Goal: Check status: Check status

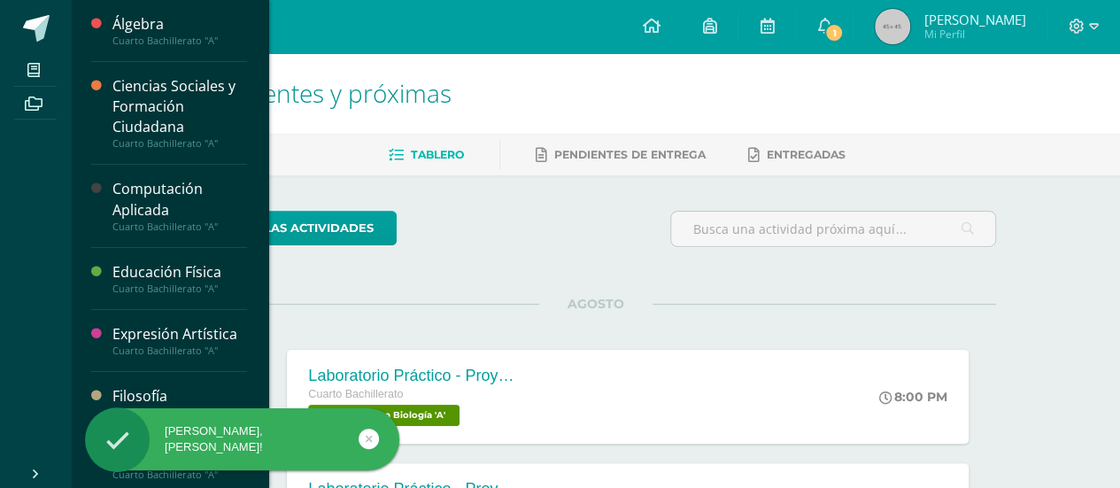
click at [189, 95] on div "Ciencias Sociales y Formación Ciudadana" at bounding box center [179, 106] width 135 height 61
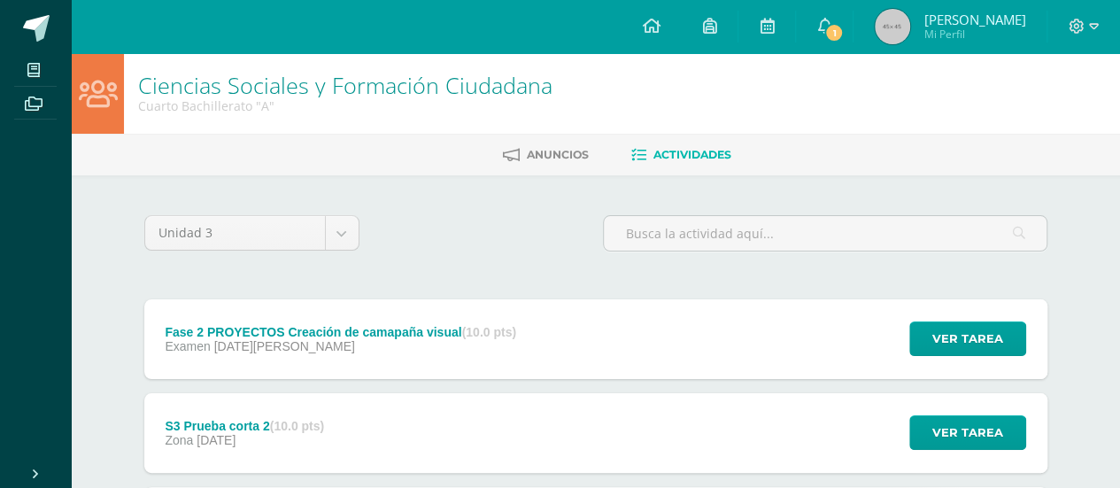
click at [395, 350] on div "Examen [DATE][PERSON_NAME]" at bounding box center [340, 346] width 351 height 14
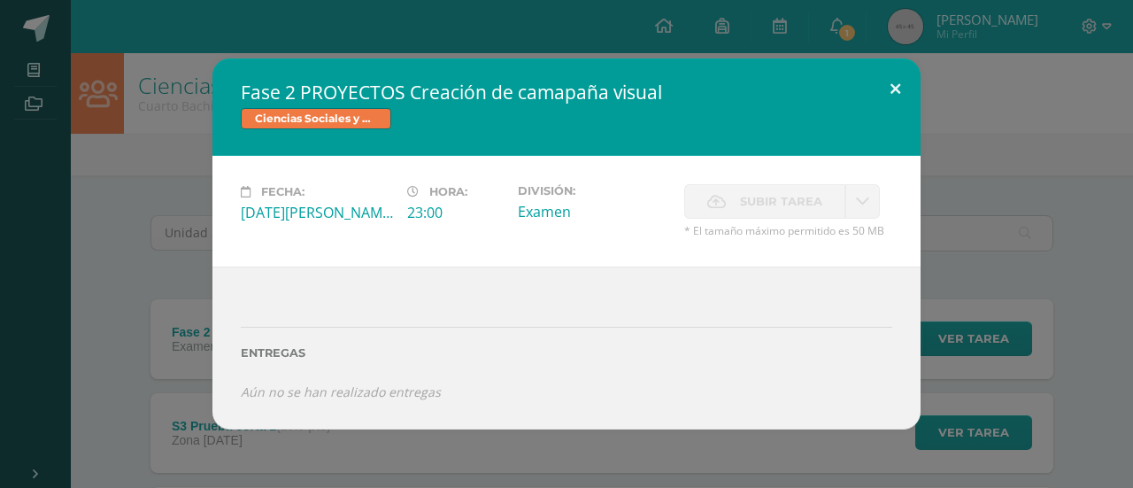
click at [894, 89] on button at bounding box center [895, 88] width 50 height 60
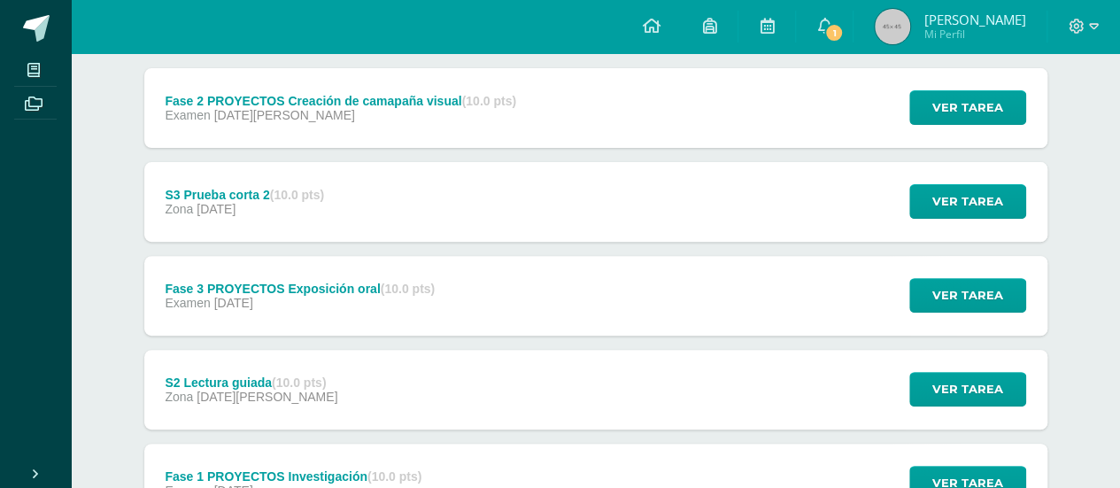
scroll to position [227, 0]
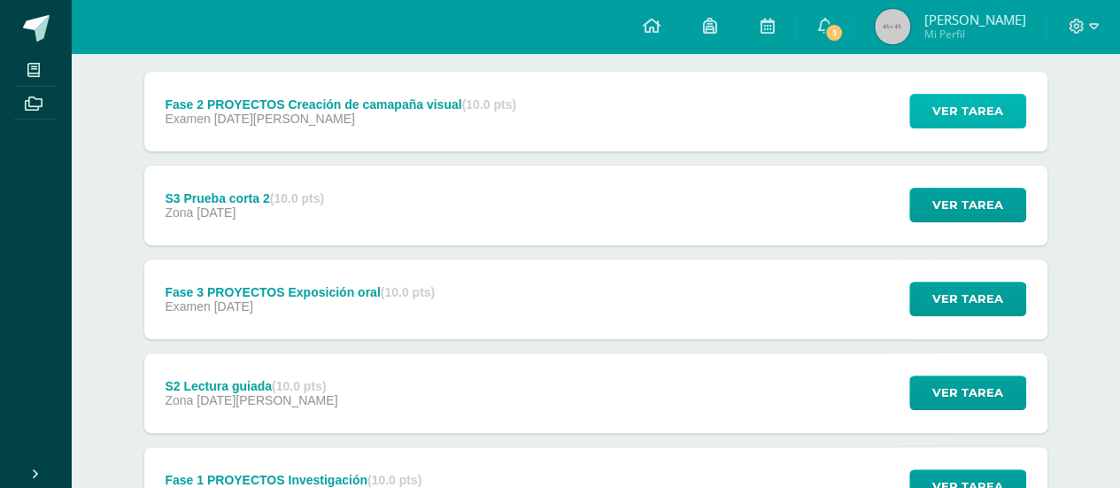
click at [929, 100] on button "Ver tarea" at bounding box center [967, 111] width 117 height 35
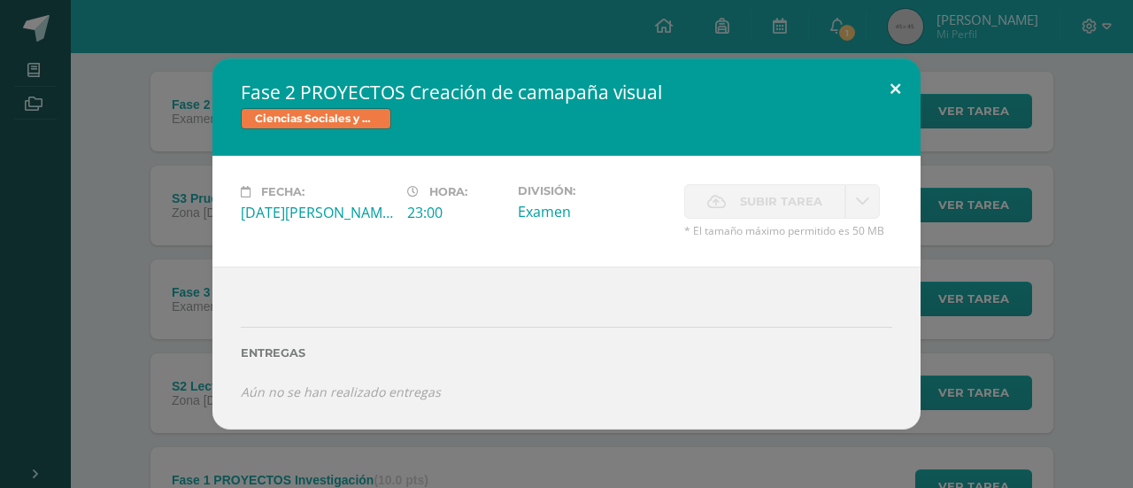
click at [898, 73] on button at bounding box center [895, 88] width 50 height 60
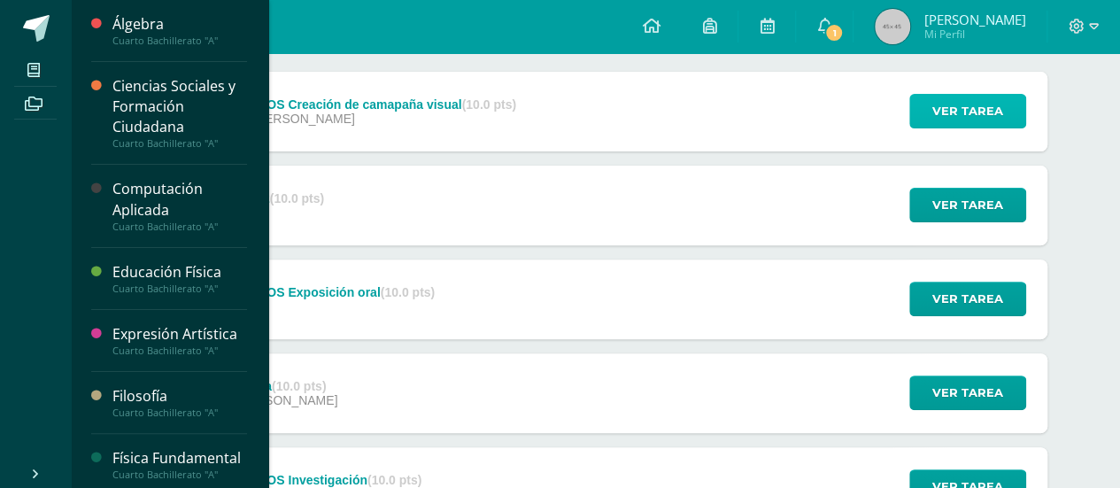
scroll to position [427, 0]
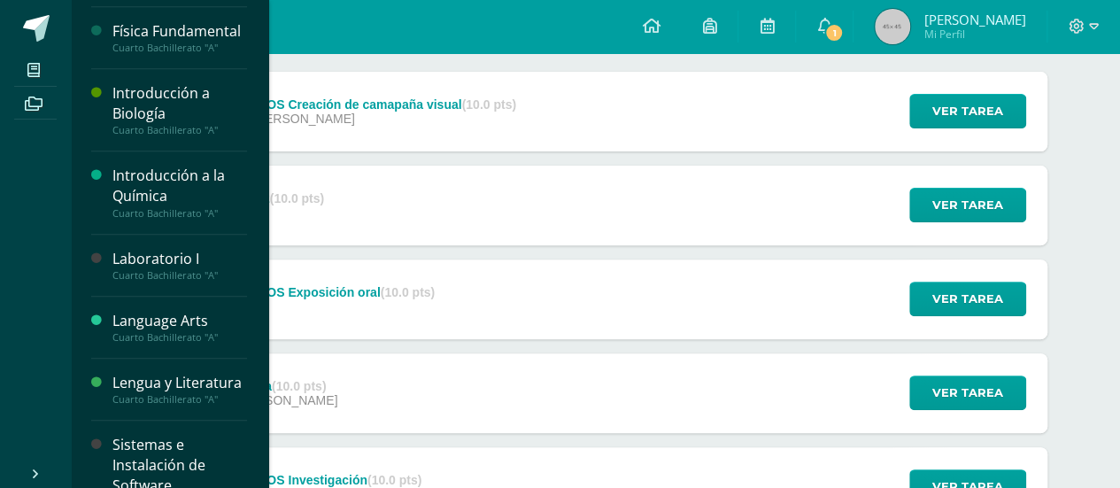
click at [263, 181] on div "Álgebra Cuarto Bachillerato "A" Ciencias Sociales y Formación Ciudadana Cuarto …" at bounding box center [169, 244] width 198 height 488
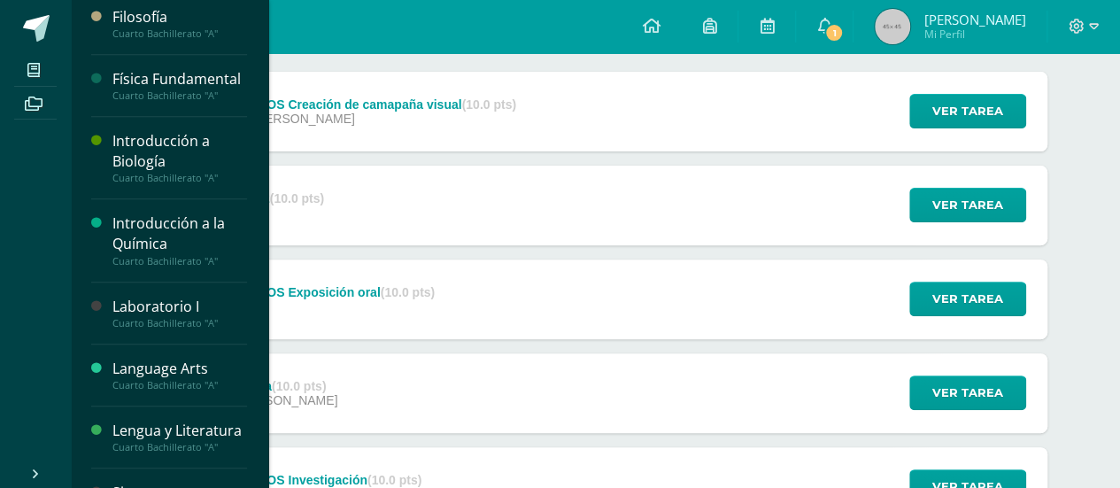
scroll to position [375, 0]
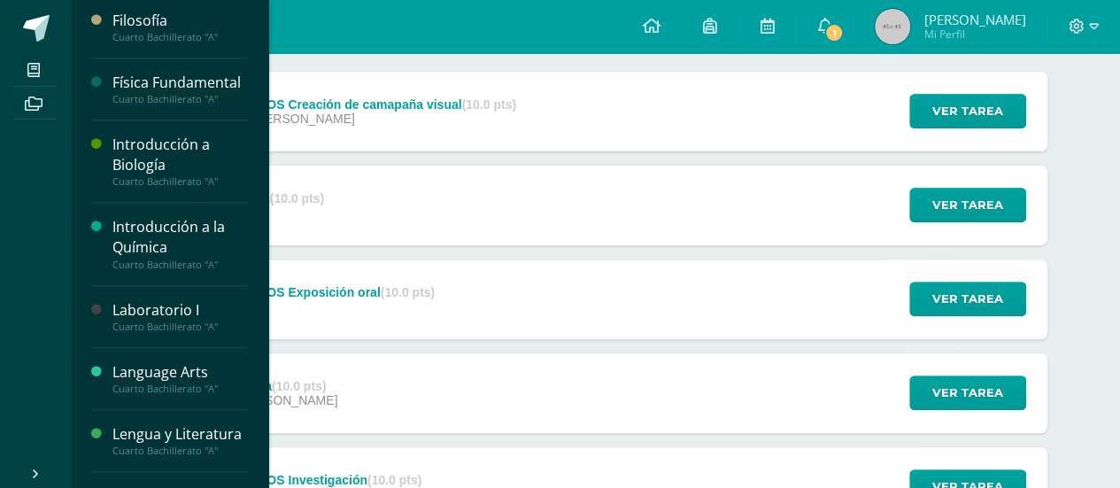
click at [204, 31] on div "Cuarto Bachillerato "A"" at bounding box center [179, 37] width 135 height 12
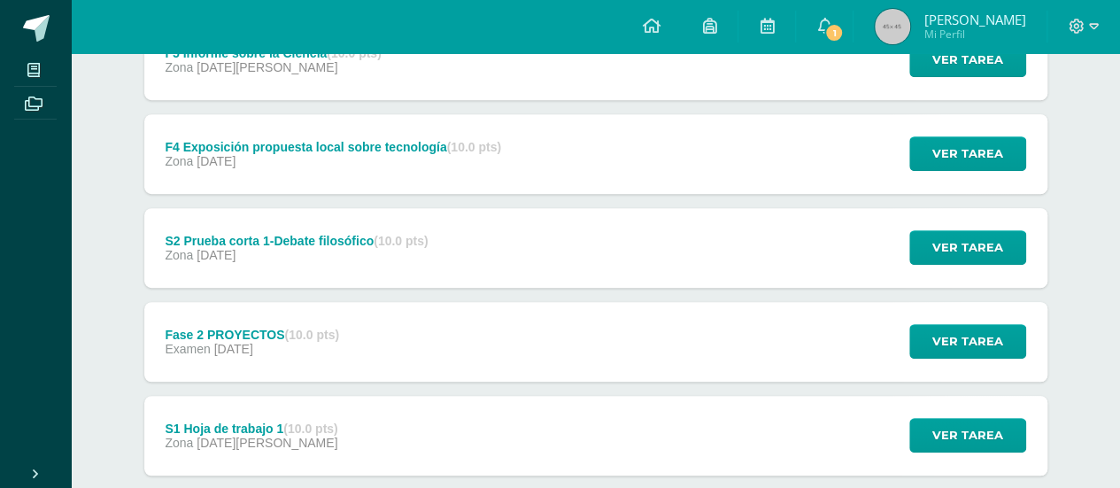
scroll to position [400, 0]
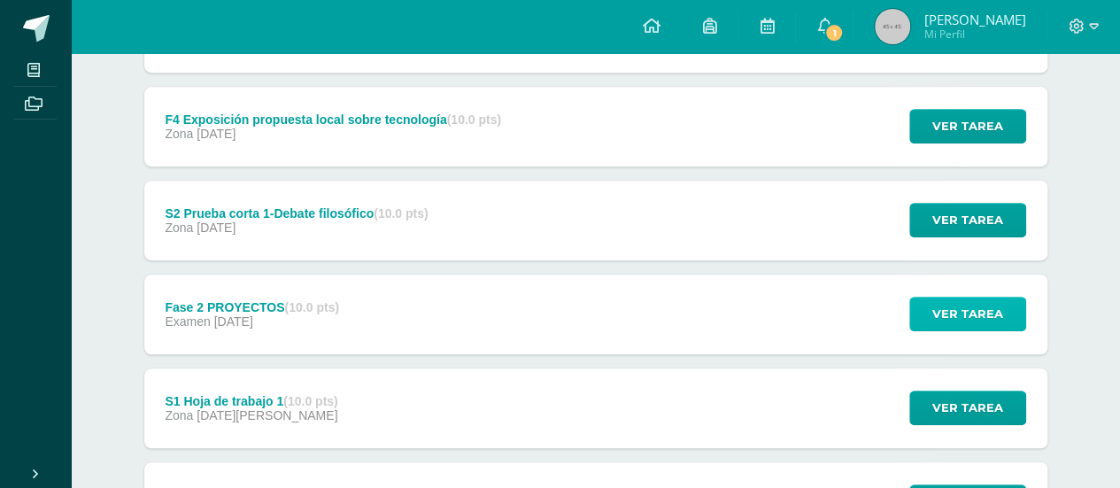
click at [1001, 323] on span "Ver tarea" at bounding box center [967, 313] width 71 height 33
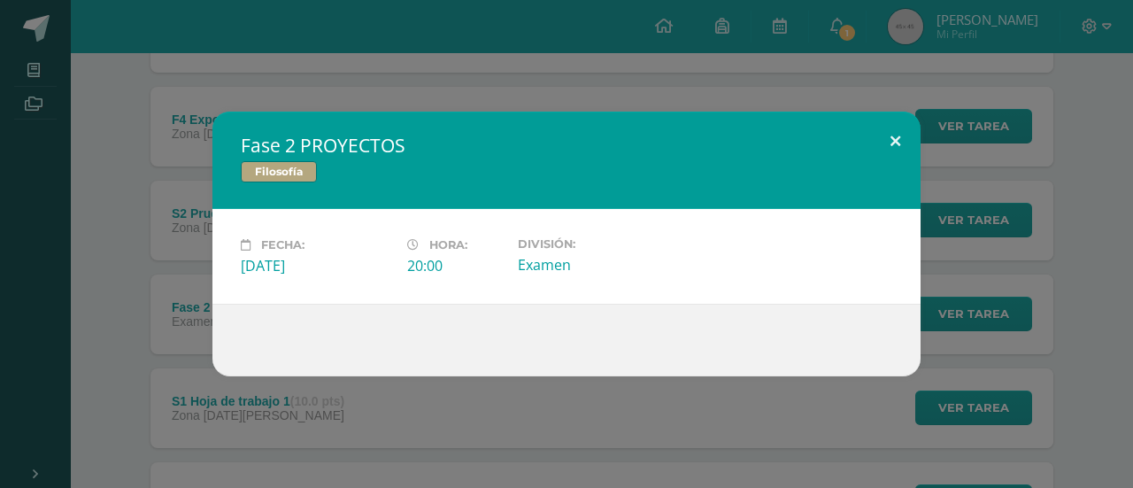
click at [889, 135] on button at bounding box center [895, 142] width 50 height 60
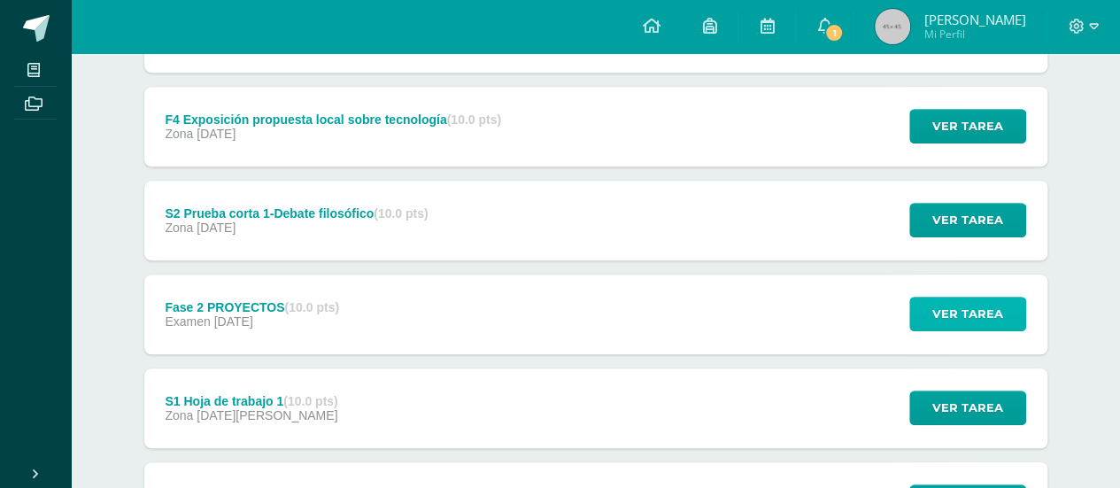
scroll to position [0, 0]
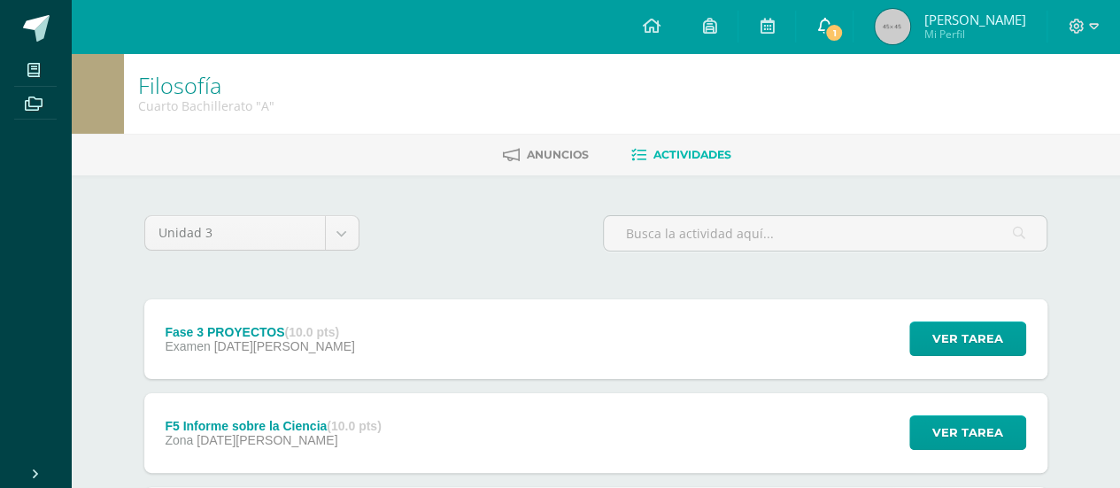
click at [844, 23] on span "1" at bounding box center [833, 32] width 19 height 19
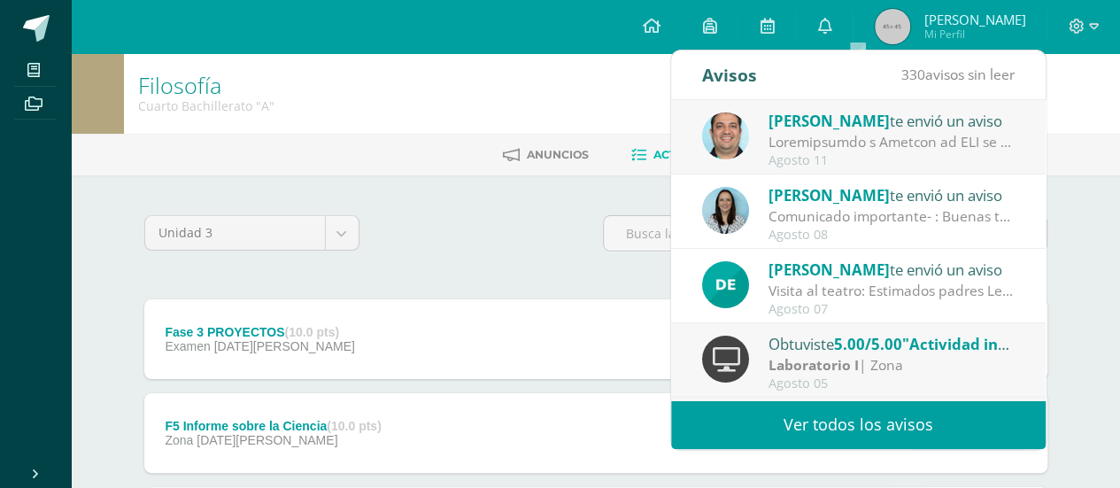
scroll to position [262, 0]
